Goal: Information Seeking & Learning: Learn about a topic

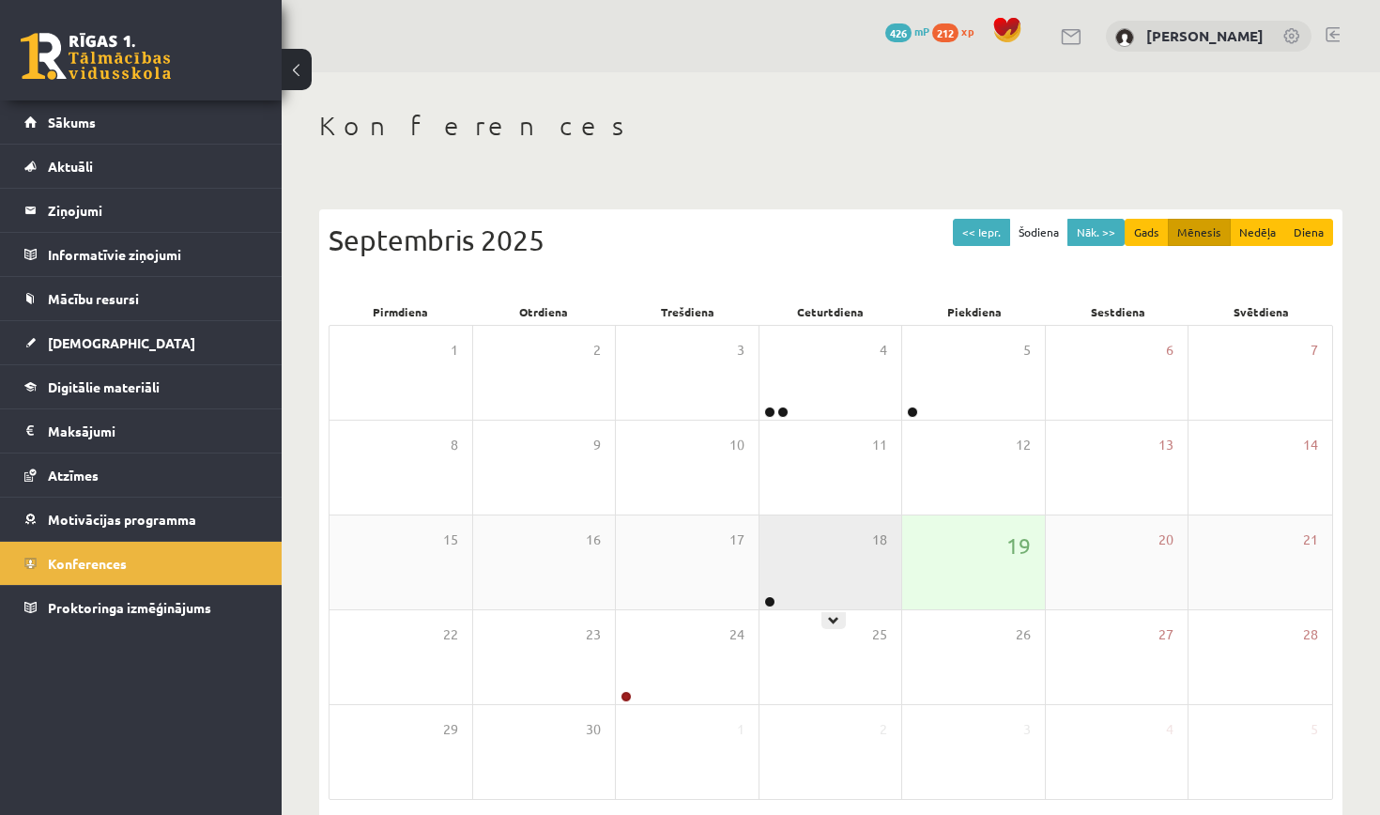
drag, startPoint x: 0, startPoint y: 0, endPoint x: 821, endPoint y: 520, distance: 971.9
click at [821, 520] on div "18" at bounding box center [830, 562] width 143 height 94
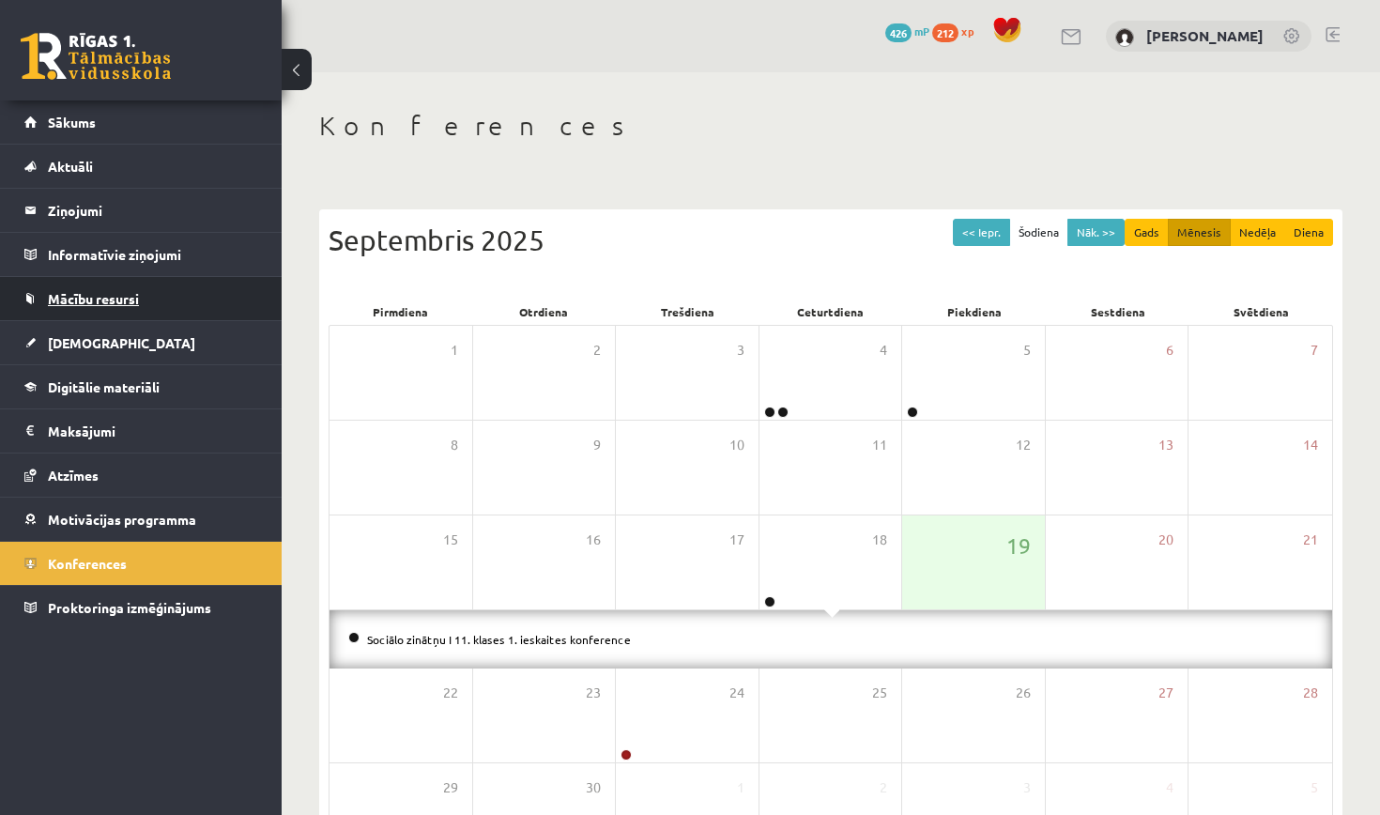
click at [105, 300] on span "Mācību resursi" at bounding box center [93, 298] width 91 height 17
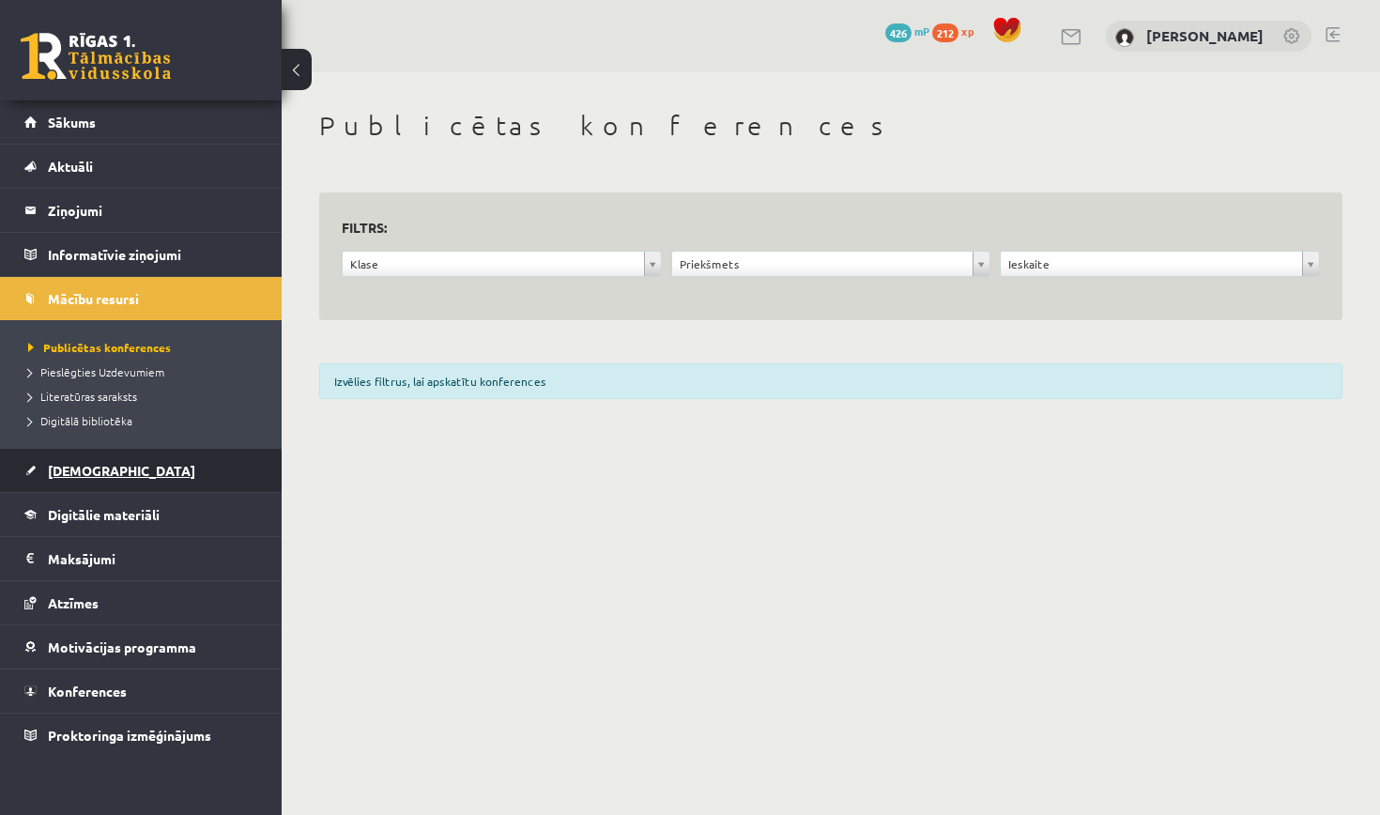
click at [95, 481] on link "[DEMOGRAPHIC_DATA]" at bounding box center [141, 470] width 234 height 43
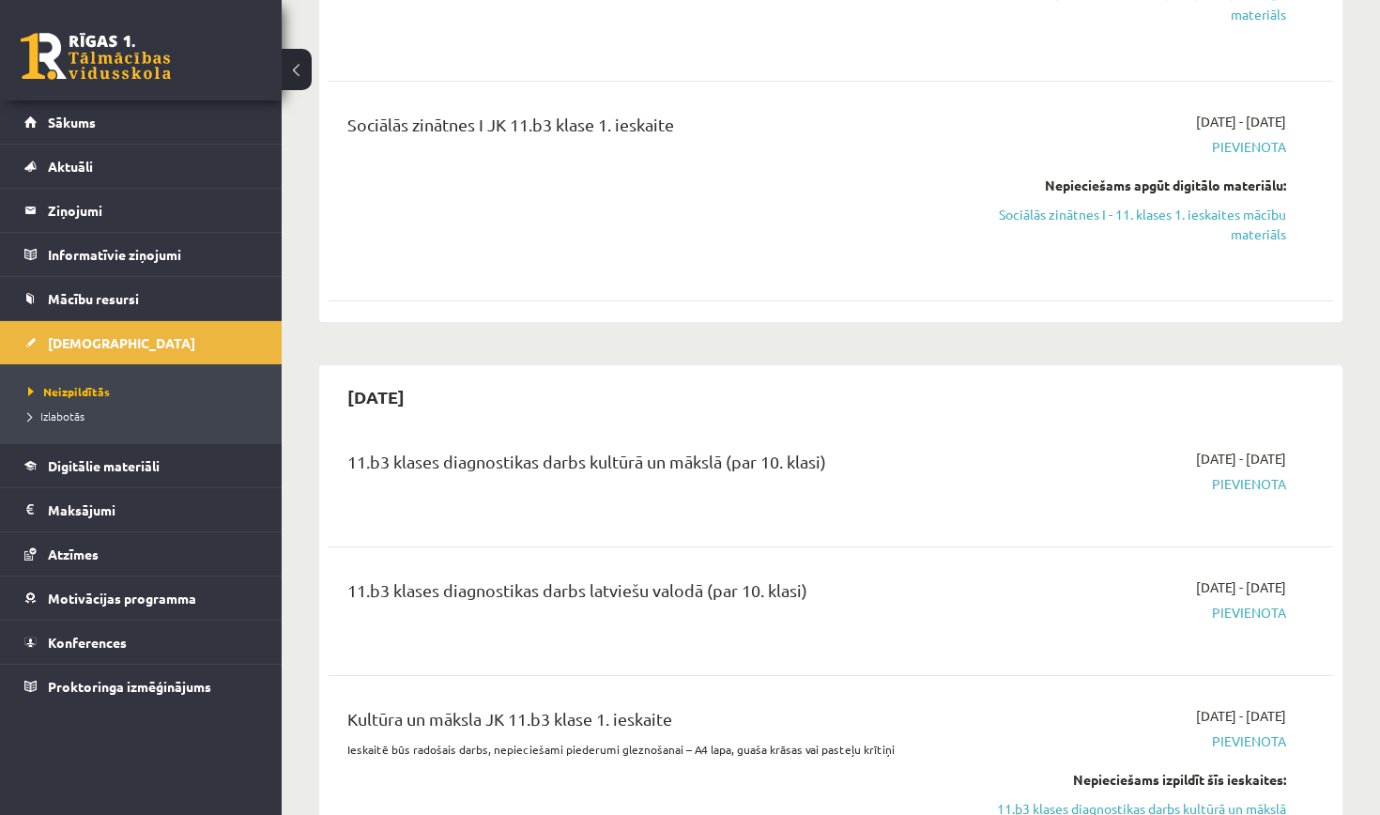
scroll to position [629, 0]
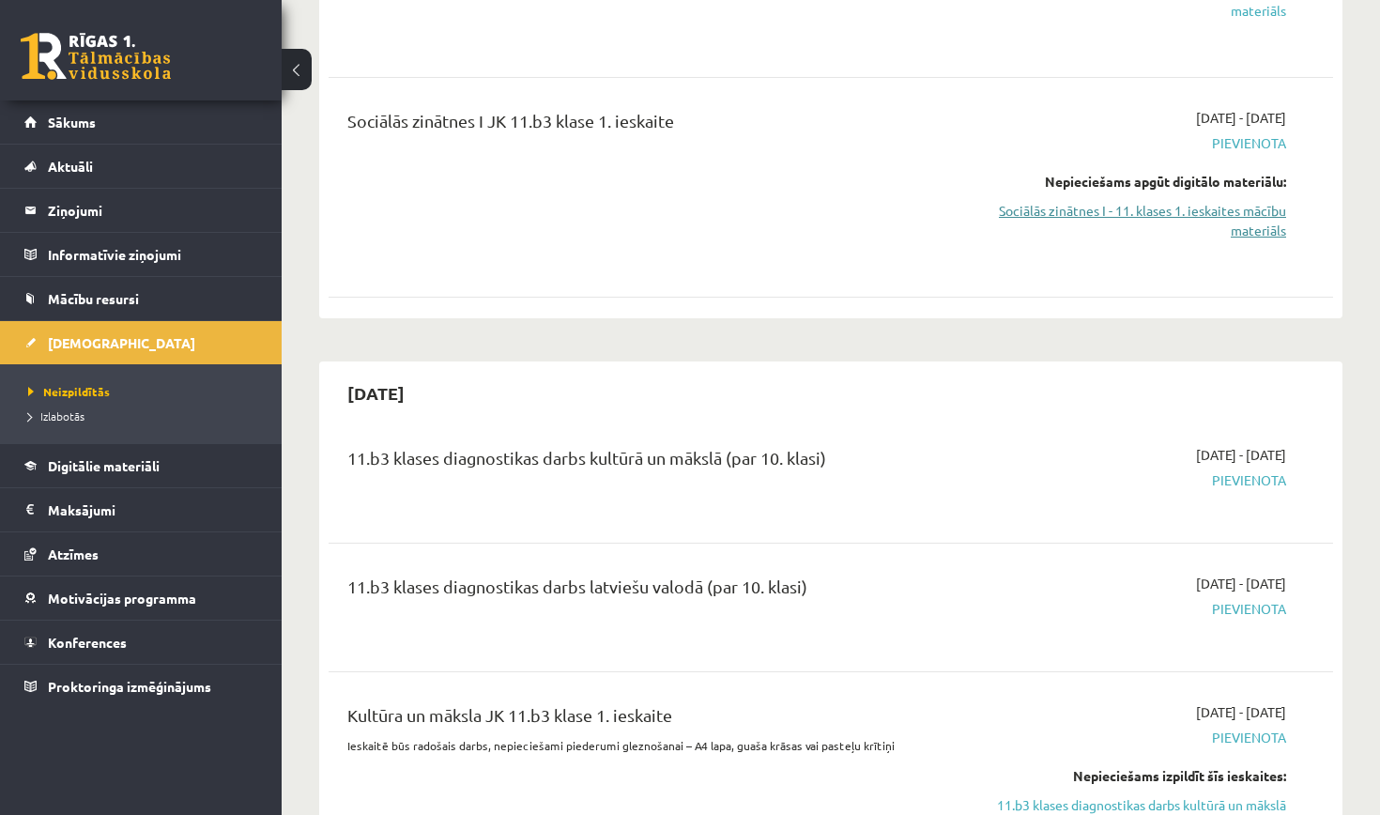
click at [1204, 230] on link "Sociālās zinātnes I - 11. klases 1. ieskaites mācību materiāls" at bounding box center [1139, 220] width 294 height 39
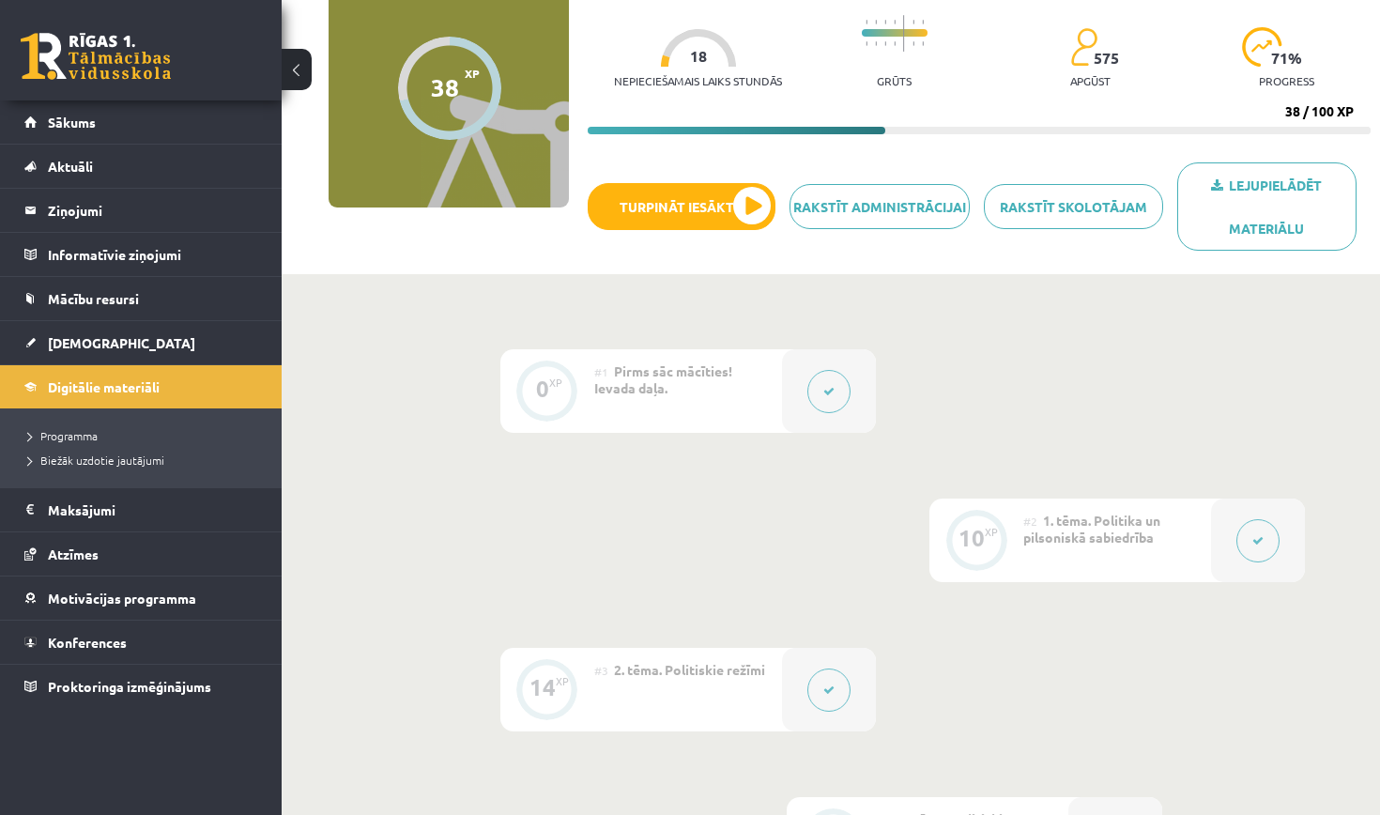
scroll to position [206, 0]
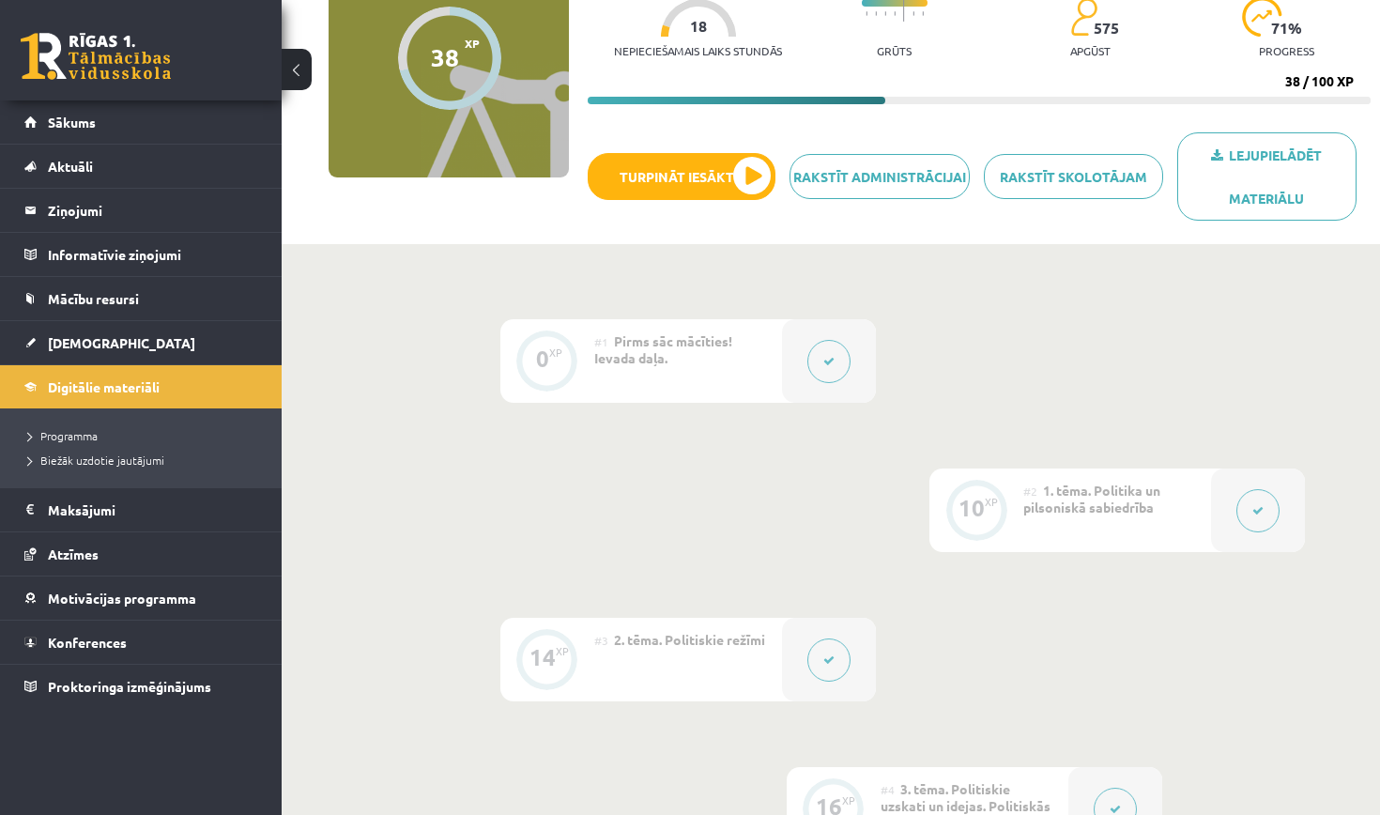
click at [1020, 502] on div "10 XP" at bounding box center [976, 510] width 94 height 84
click at [1152, 500] on span "1. tēma. Politika un pilsoniskā sabiedrība" at bounding box center [1091, 498] width 137 height 34
click at [1268, 510] on button at bounding box center [1257, 510] width 43 height 43
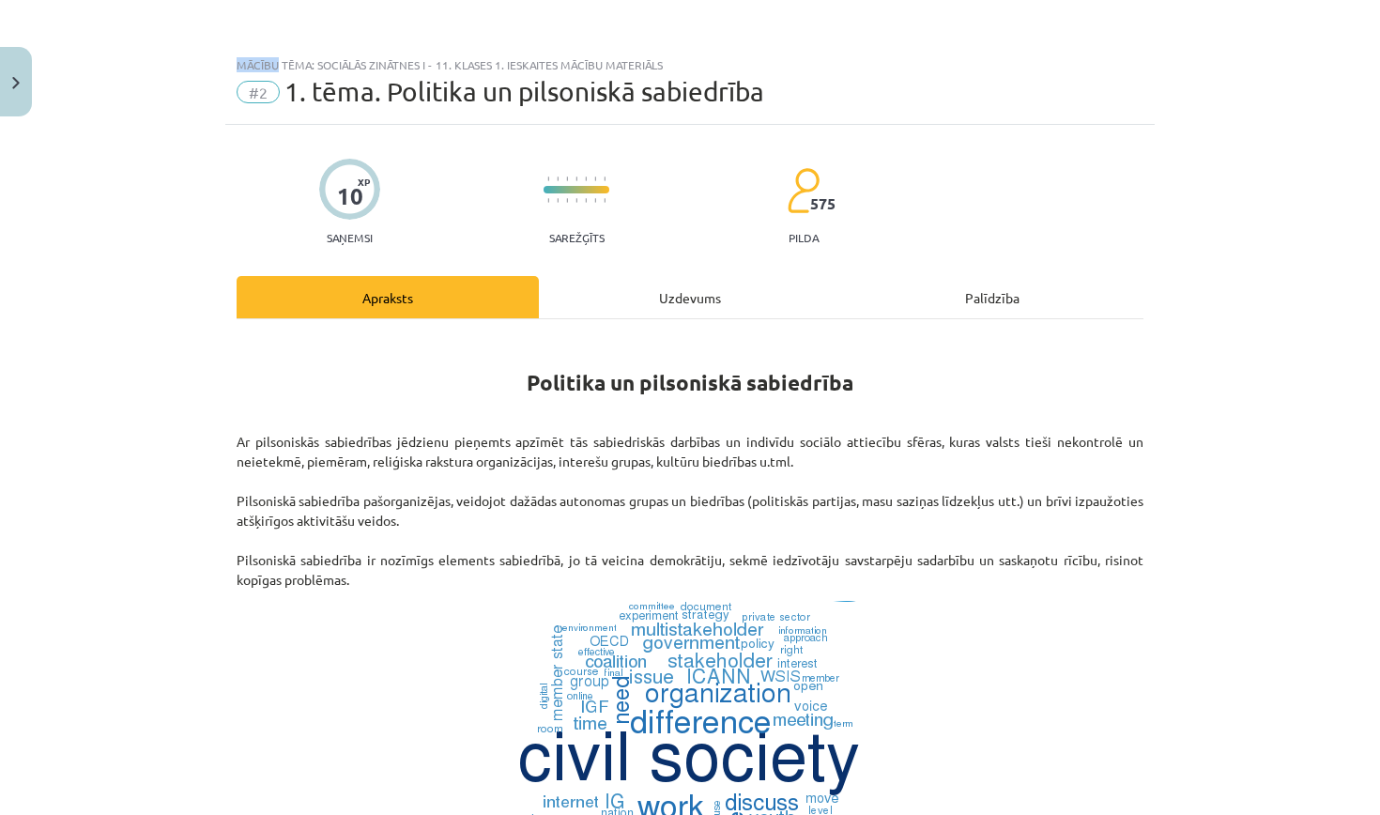
click at [1268, 510] on div "Mācību tēma: Sociālās zinātnes i - 11. klases 1. ieskaites mācību materiāls #2 …" at bounding box center [690, 407] width 1380 height 815
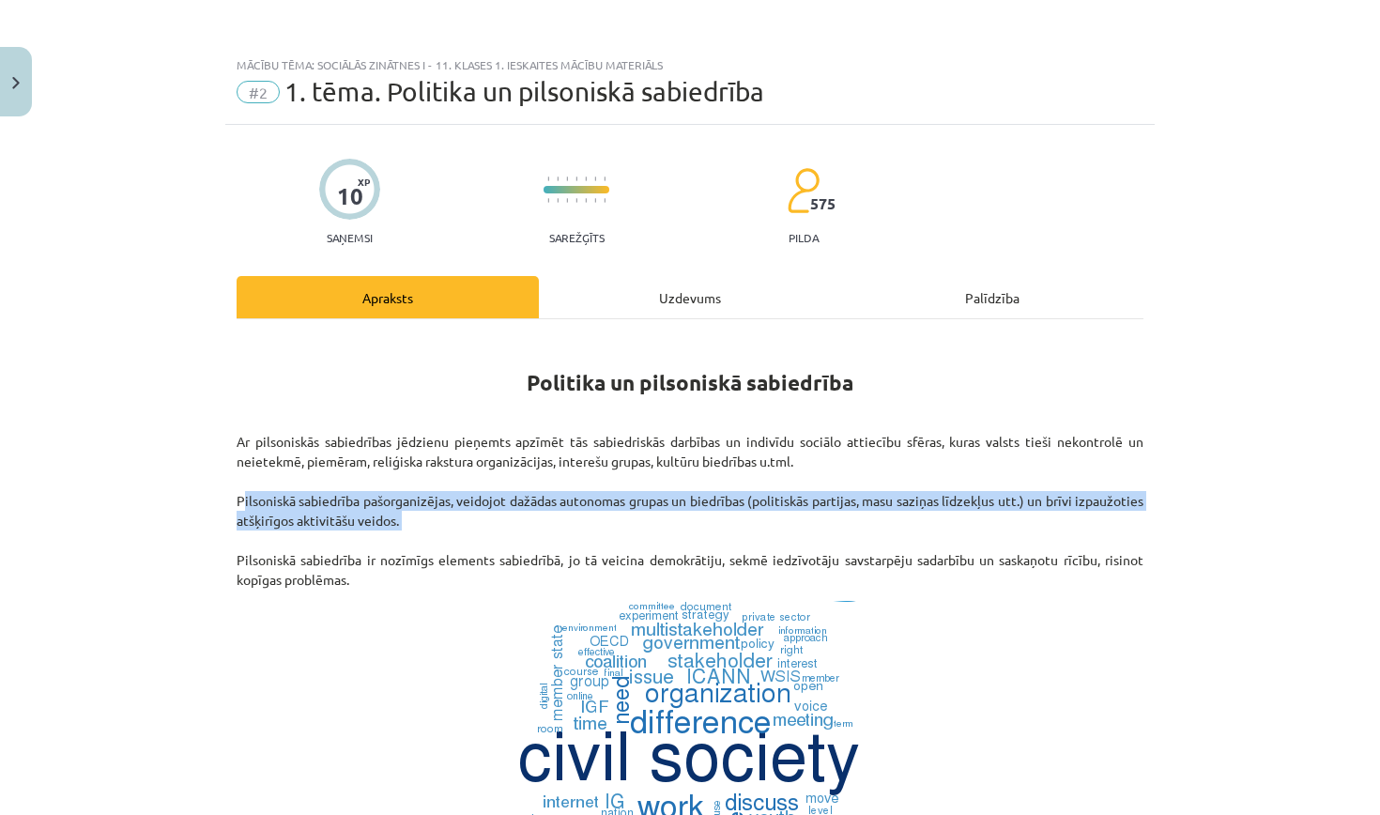
click at [1143, 510] on p "Ar pilsoniskās sabiedrības jēdzienu pieņemts apzīmēt tās sabiedriskās darbības …" at bounding box center [689, 511] width 907 height 158
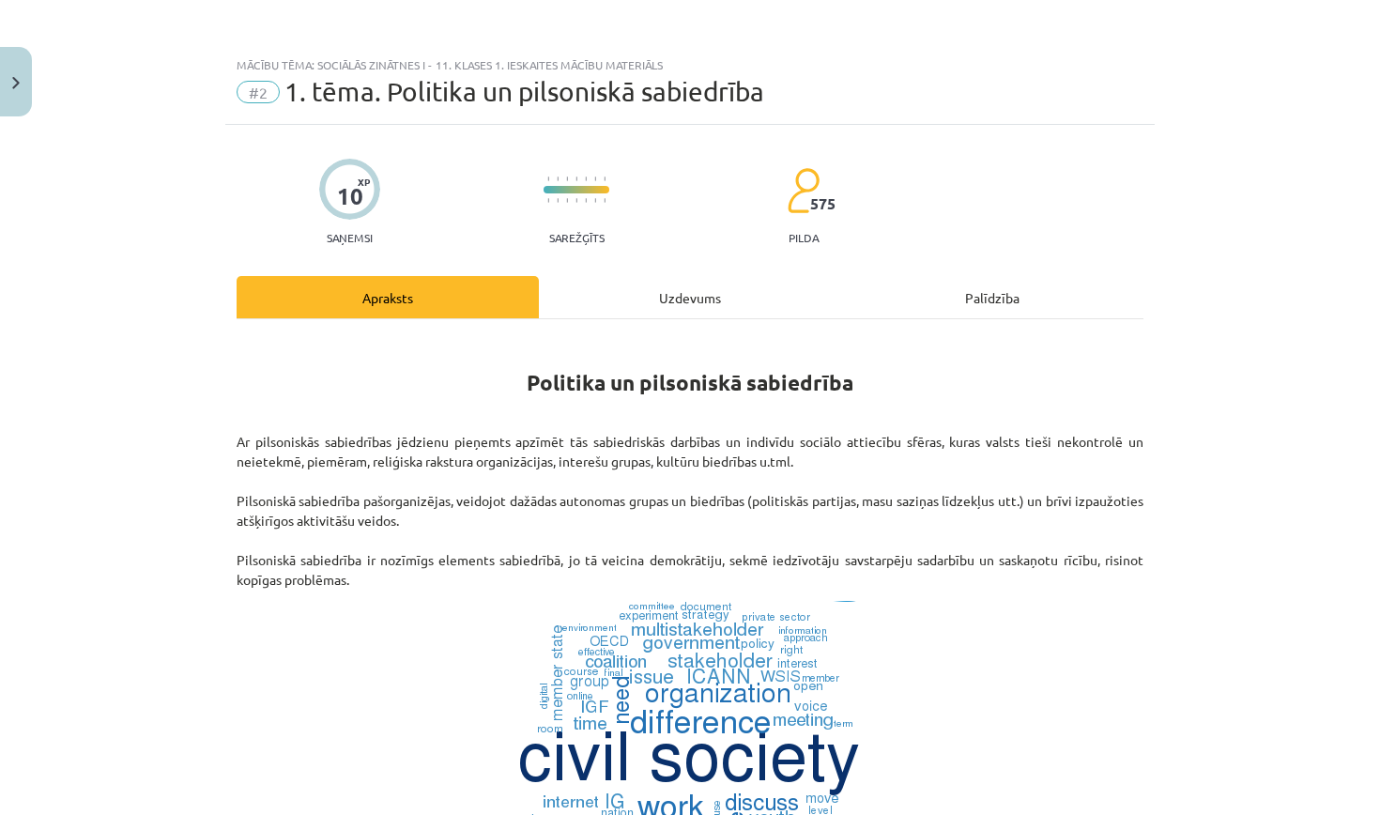
click at [330, 376] on h1 "Politika un pilsoniskā sabiedrība" at bounding box center [689, 365] width 907 height 59
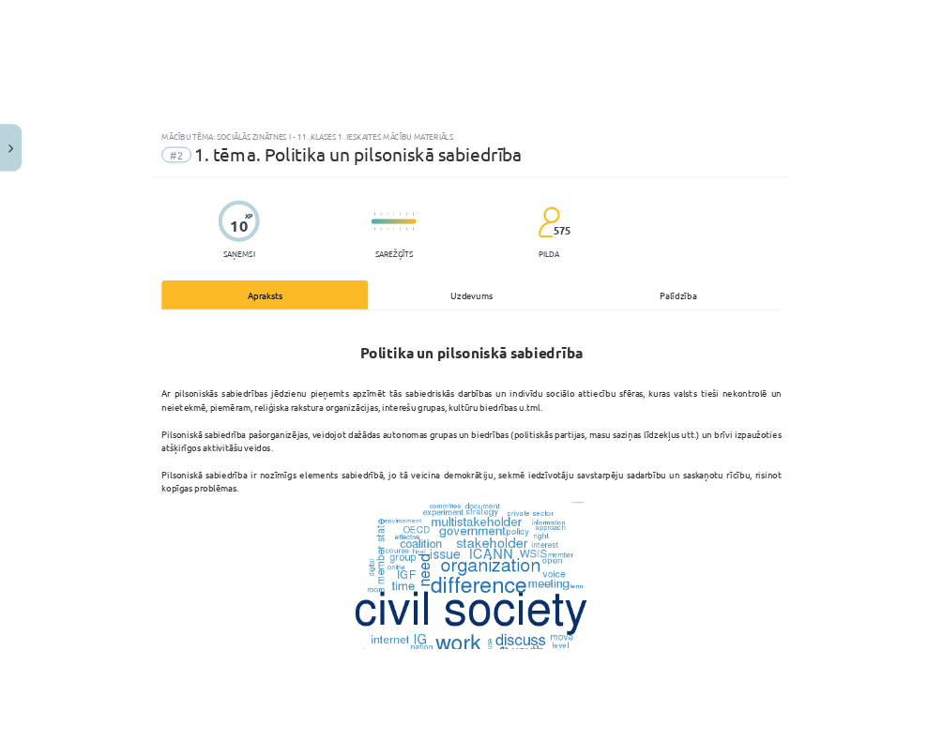
scroll to position [0, 0]
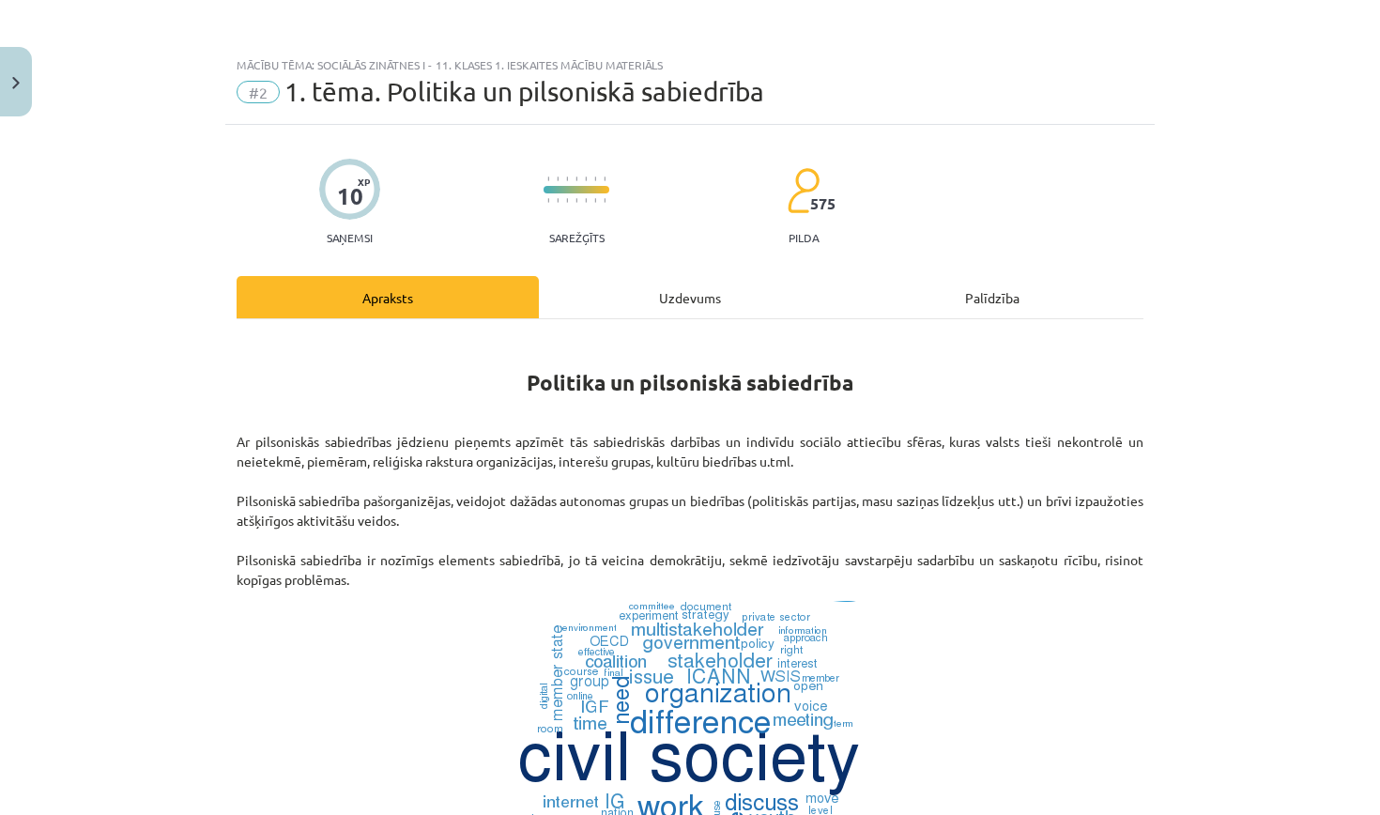
drag, startPoint x: 513, startPoint y: 378, endPoint x: 466, endPoint y: 584, distance: 210.8
copy div "Politika un pilsoniskā sabiedrība Ar pilsoniskās sabiedrības jēdzienu pieņemts …"
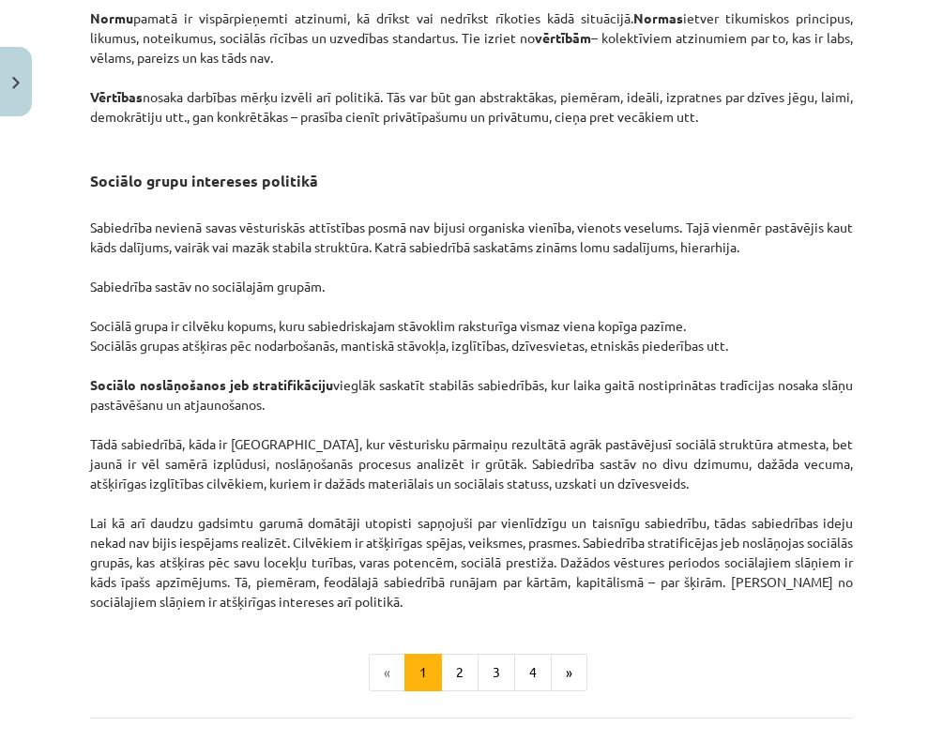
scroll to position [2823, 0]
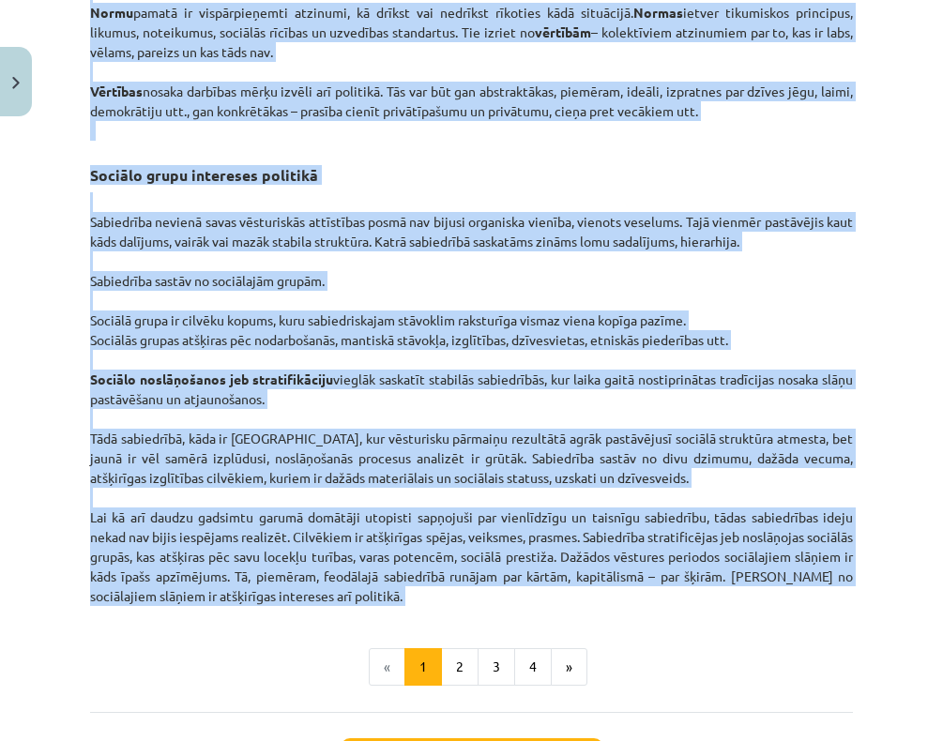
drag, startPoint x: 357, startPoint y: 565, endPoint x: 374, endPoint y: 590, distance: 31.0
copy div "Loremipsu dolorsit ametconse Adipis ‘ elitsedd ’, ‘eiusmodte’ incidid ut labo e…"
